Goal: Task Accomplishment & Management: Manage account settings

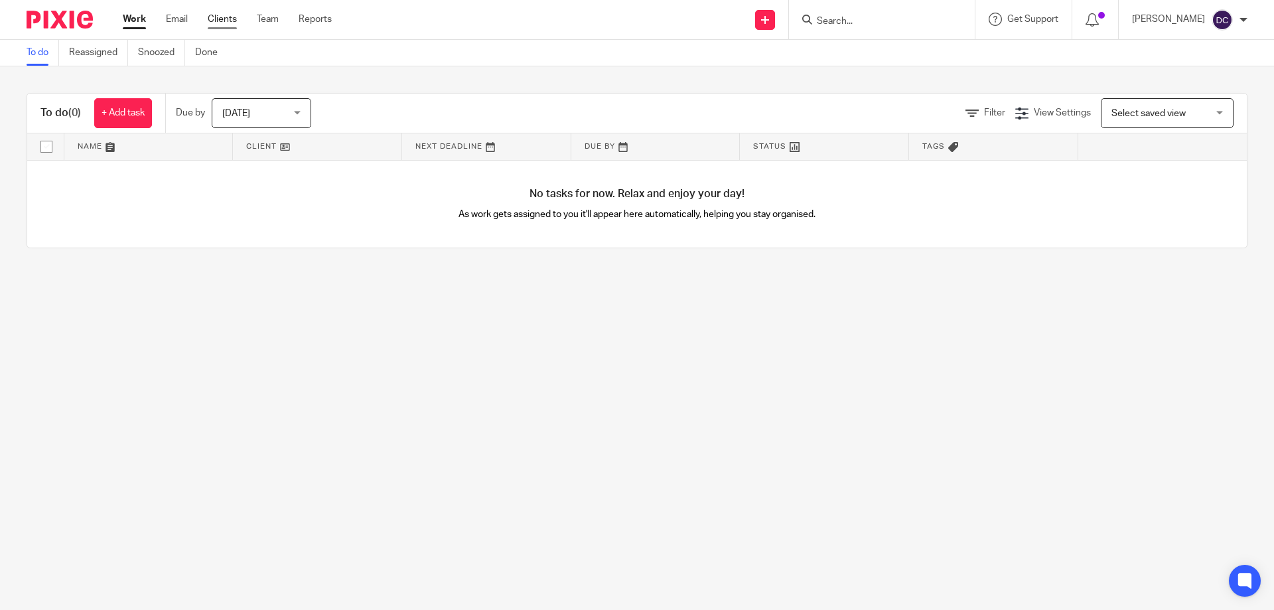
click at [214, 23] on link "Clients" at bounding box center [222, 19] width 29 height 13
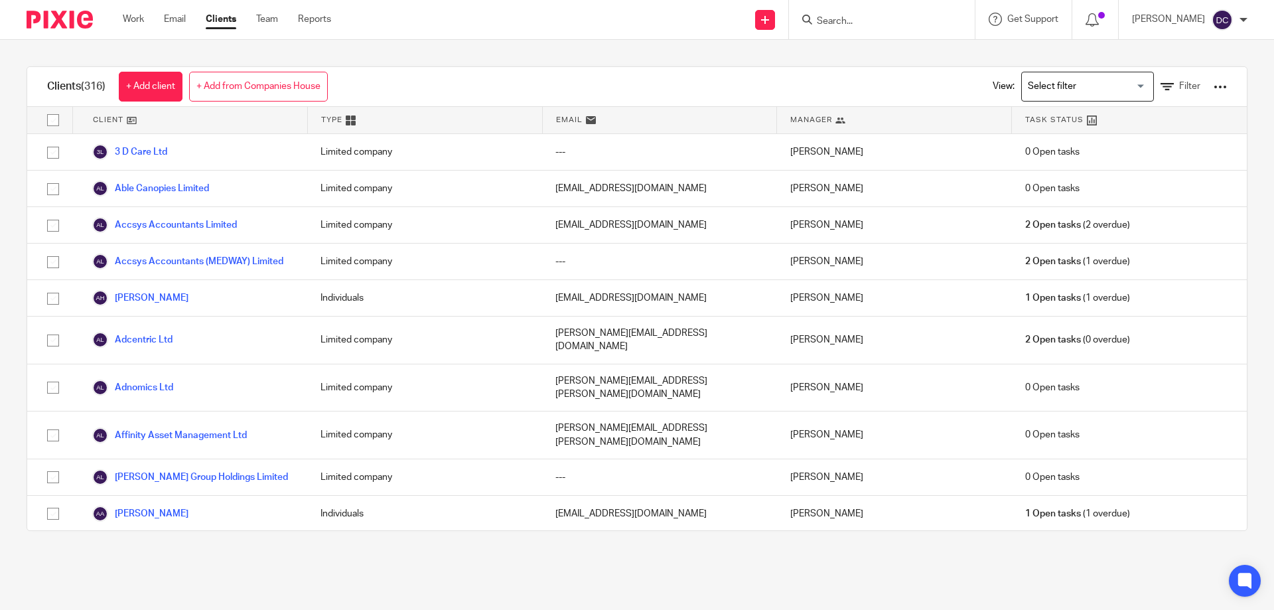
click at [847, 14] on form at bounding box center [886, 19] width 141 height 17
click at [843, 19] on input "Search" at bounding box center [875, 22] width 119 height 12
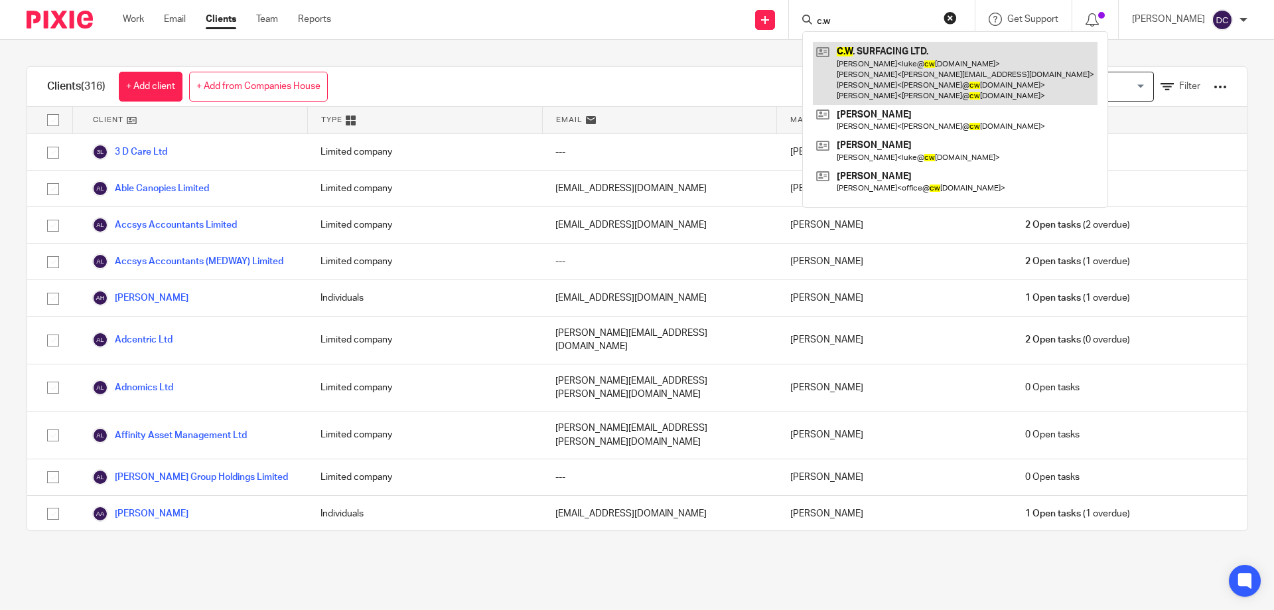
type input "c.w"
click at [870, 62] on link at bounding box center [955, 73] width 285 height 63
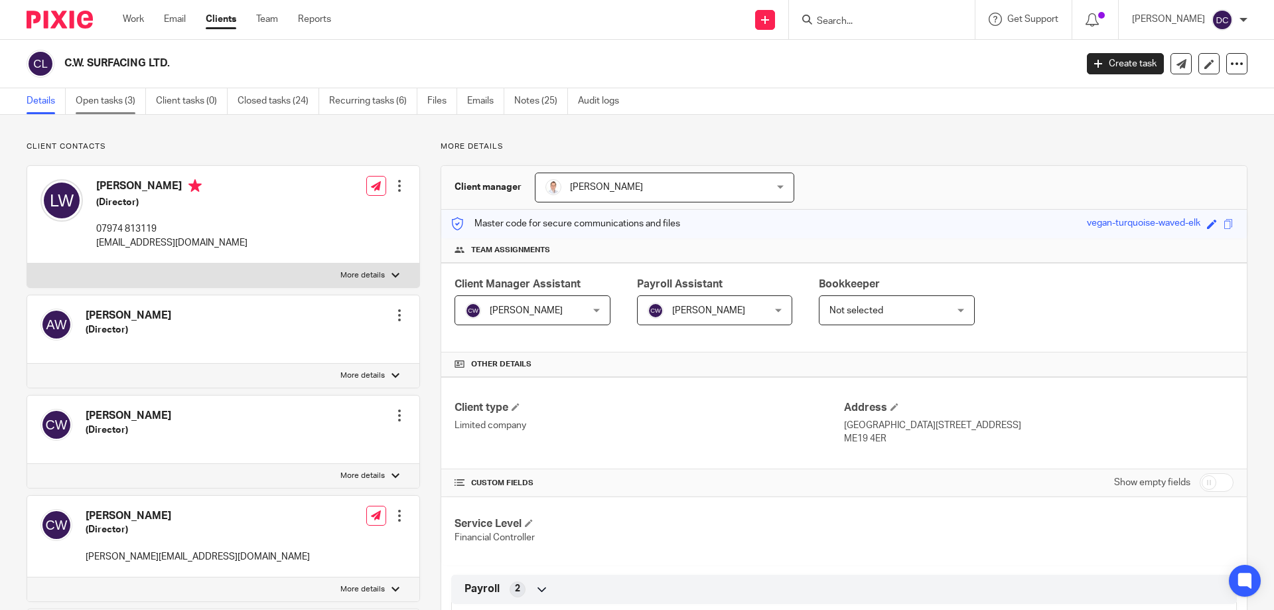
click at [134, 100] on link "Open tasks (3)" at bounding box center [111, 101] width 70 height 26
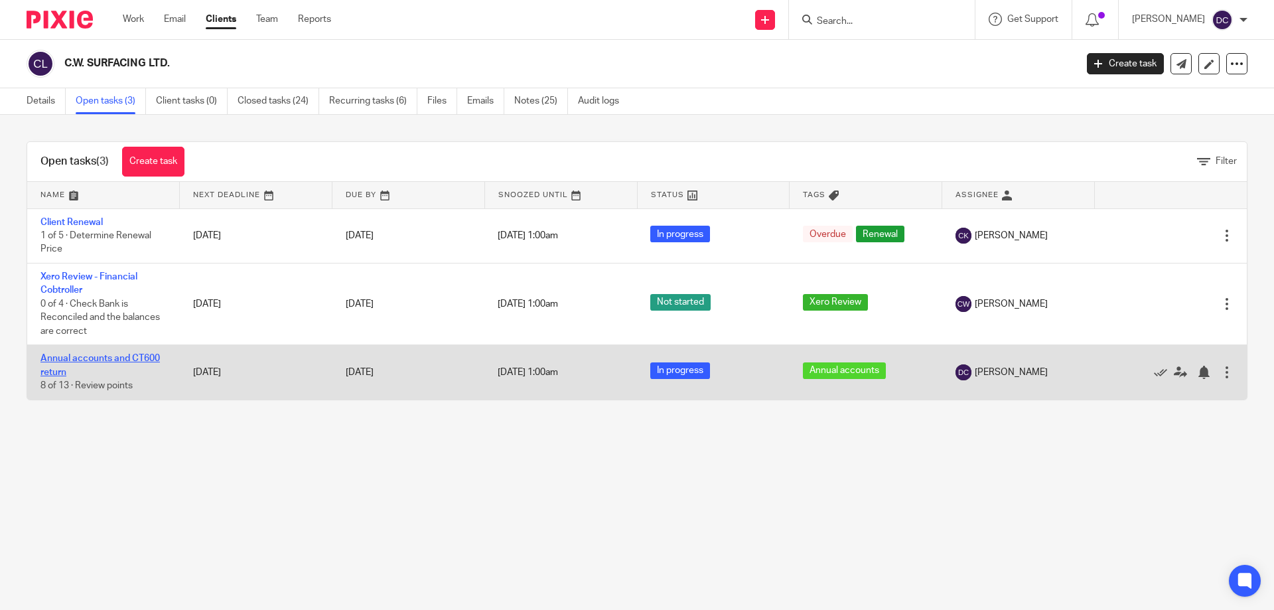
click at [124, 354] on link "Annual accounts and CT600 return" at bounding box center [99, 365] width 119 height 23
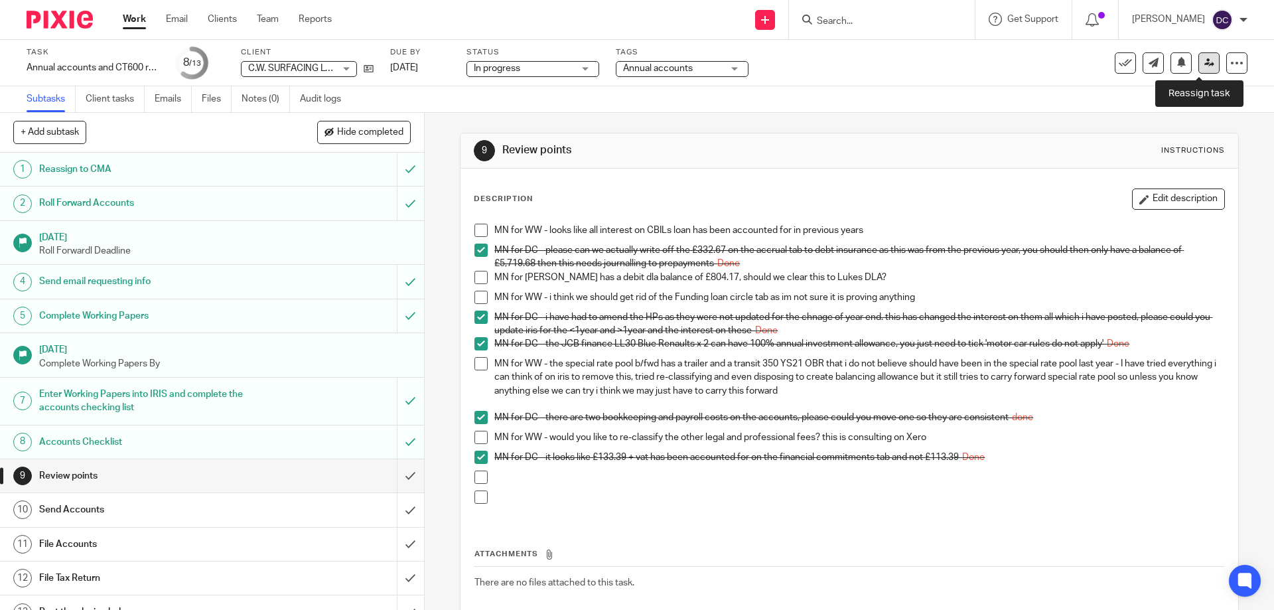
click at [1204, 61] on icon at bounding box center [1209, 63] width 10 height 10
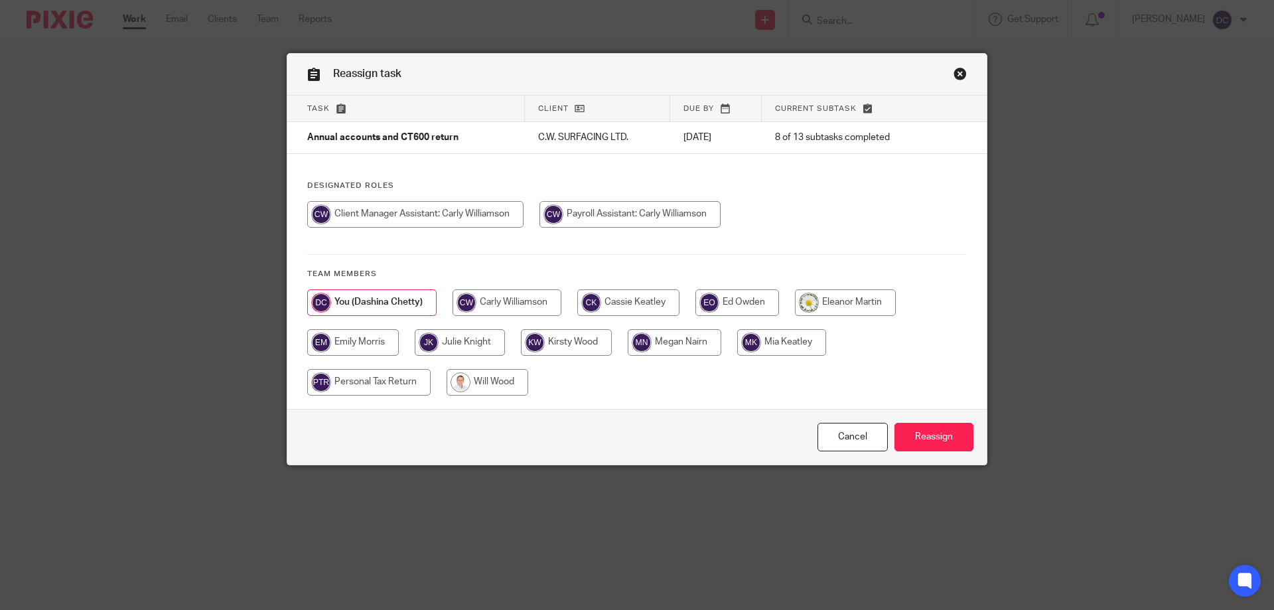
click at [675, 346] on input "radio" at bounding box center [675, 342] width 94 height 27
radio input "true"
click at [953, 443] on input "Reassign" at bounding box center [933, 437] width 79 height 29
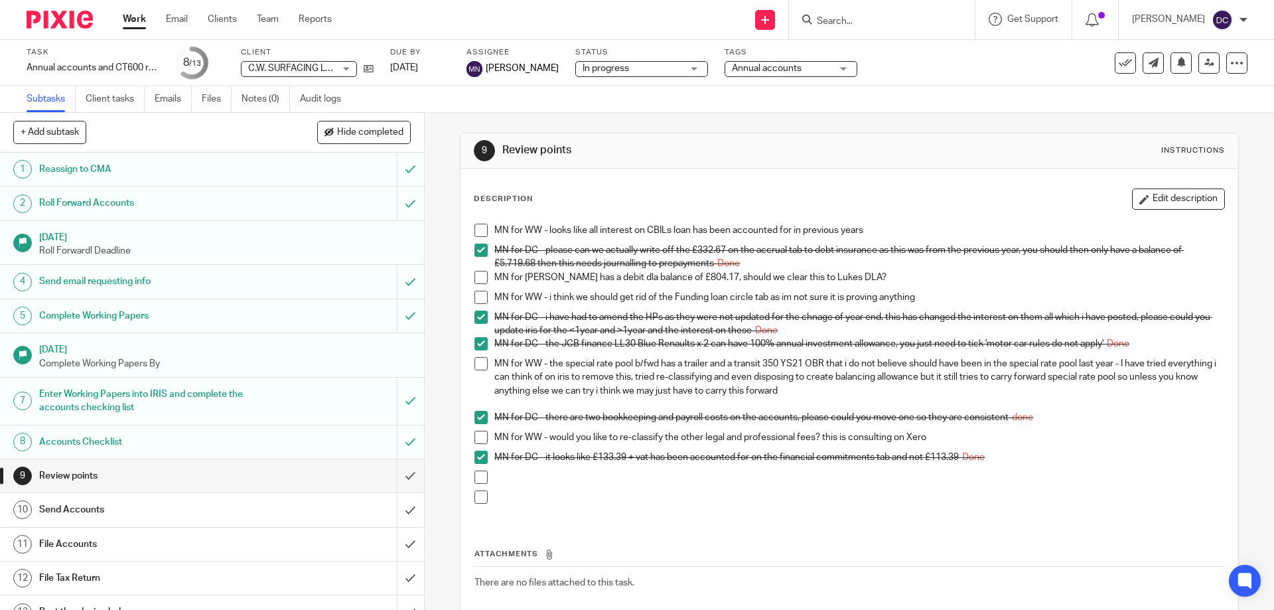
click at [735, 500] on p at bounding box center [858, 496] width 729 height 13
